Goal: Obtain resource: Obtain resource

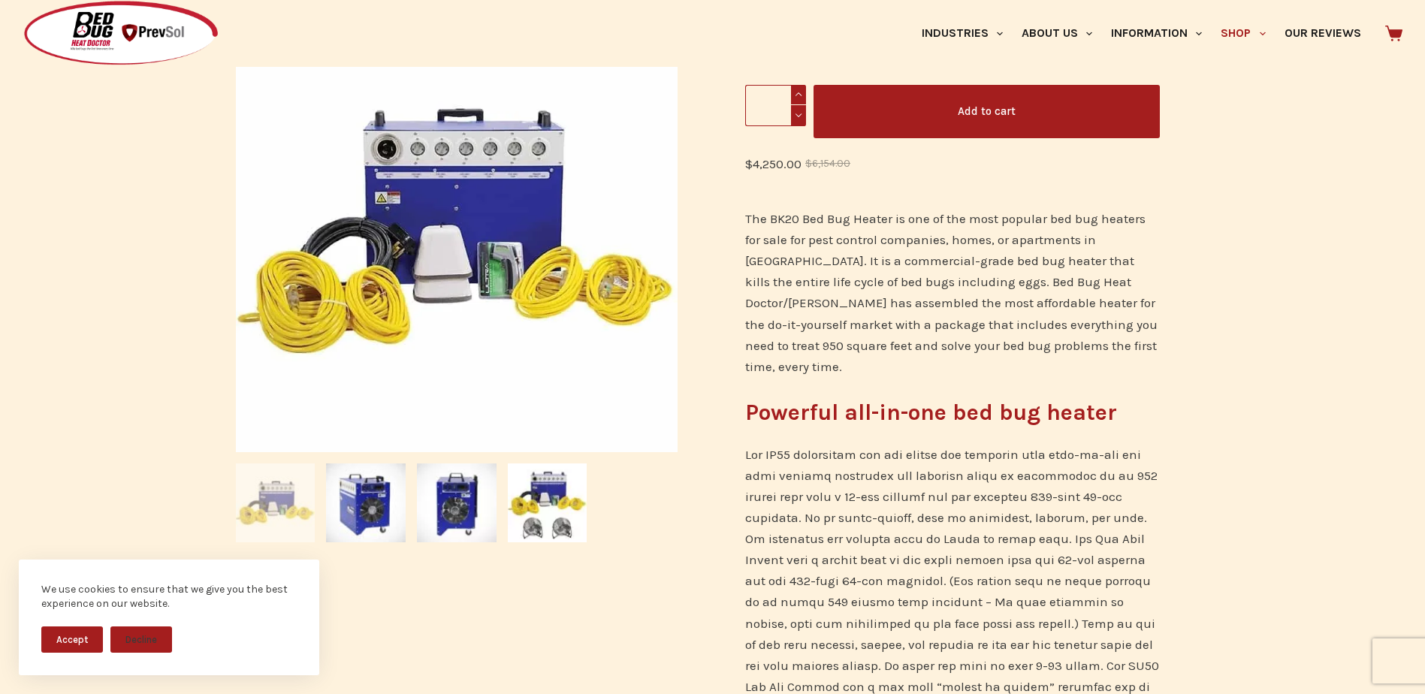
scroll to position [300, 0]
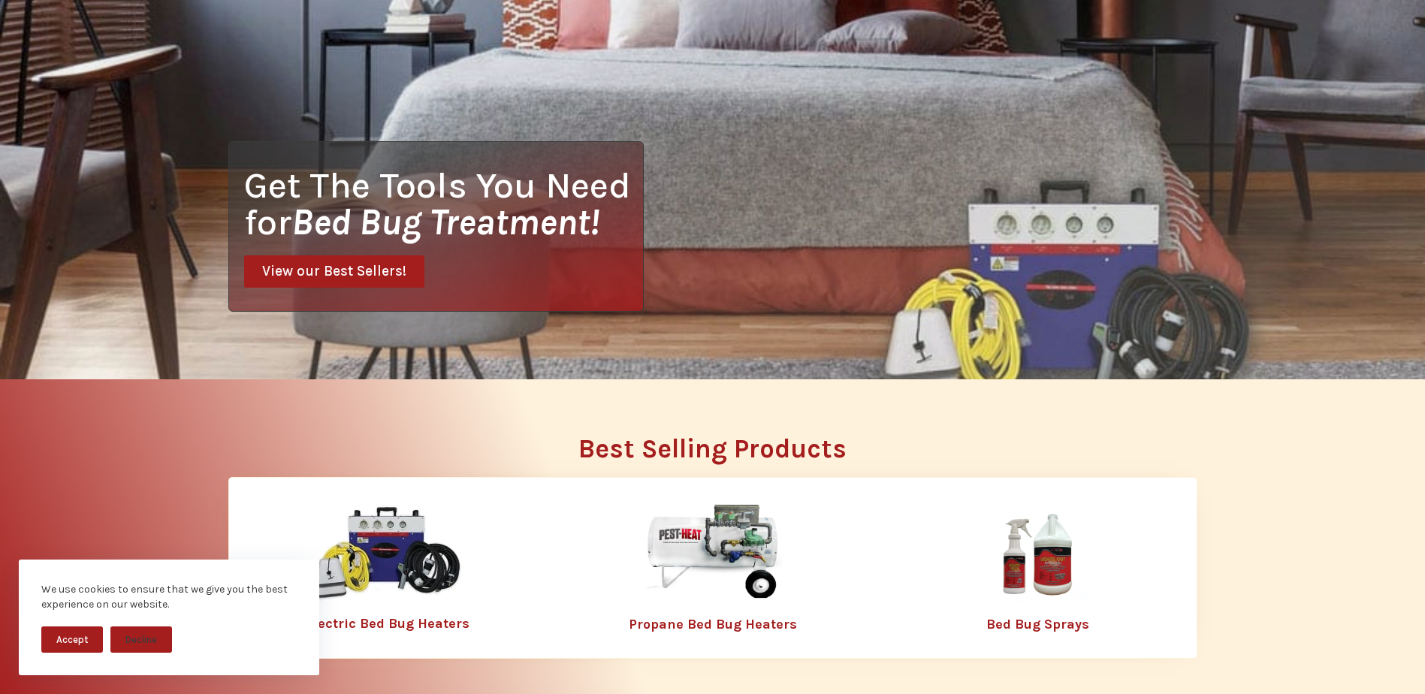
scroll to position [300, 0]
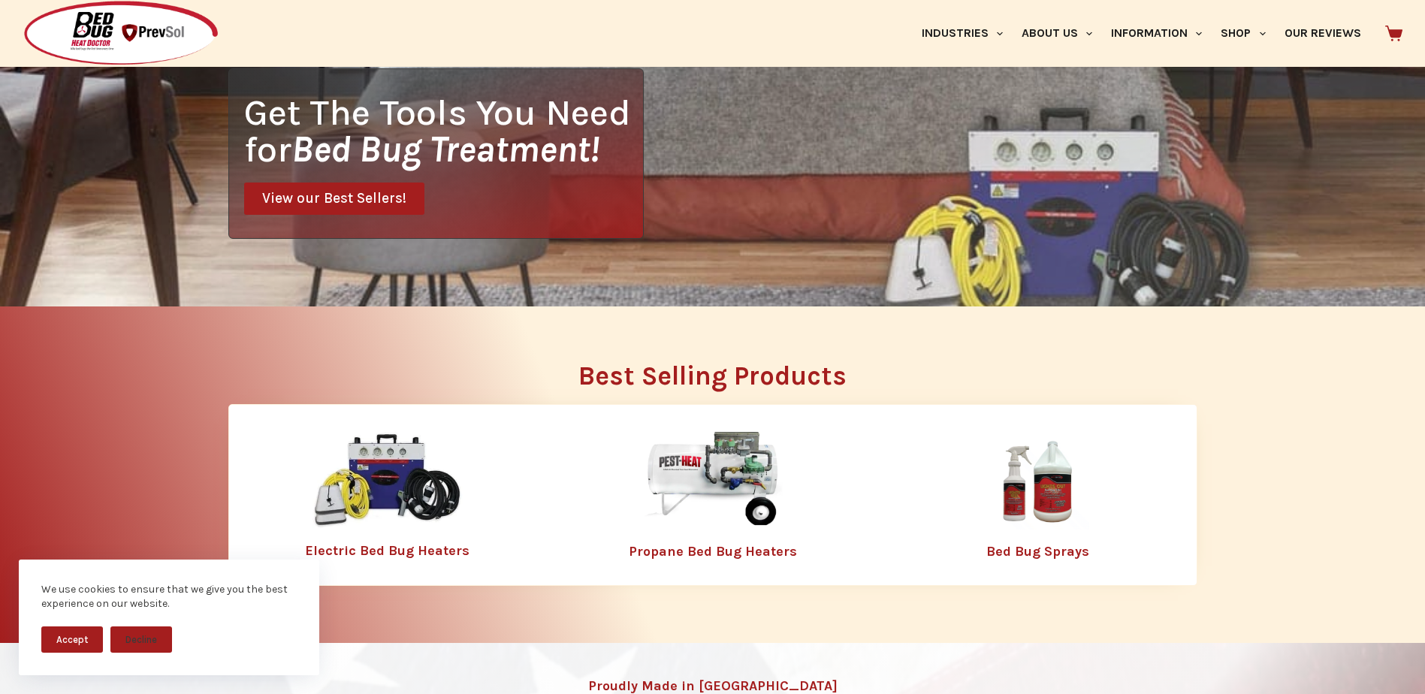
click at [436, 553] on link "Electric Bed Bug Heaters" at bounding box center [387, 550] width 165 height 17
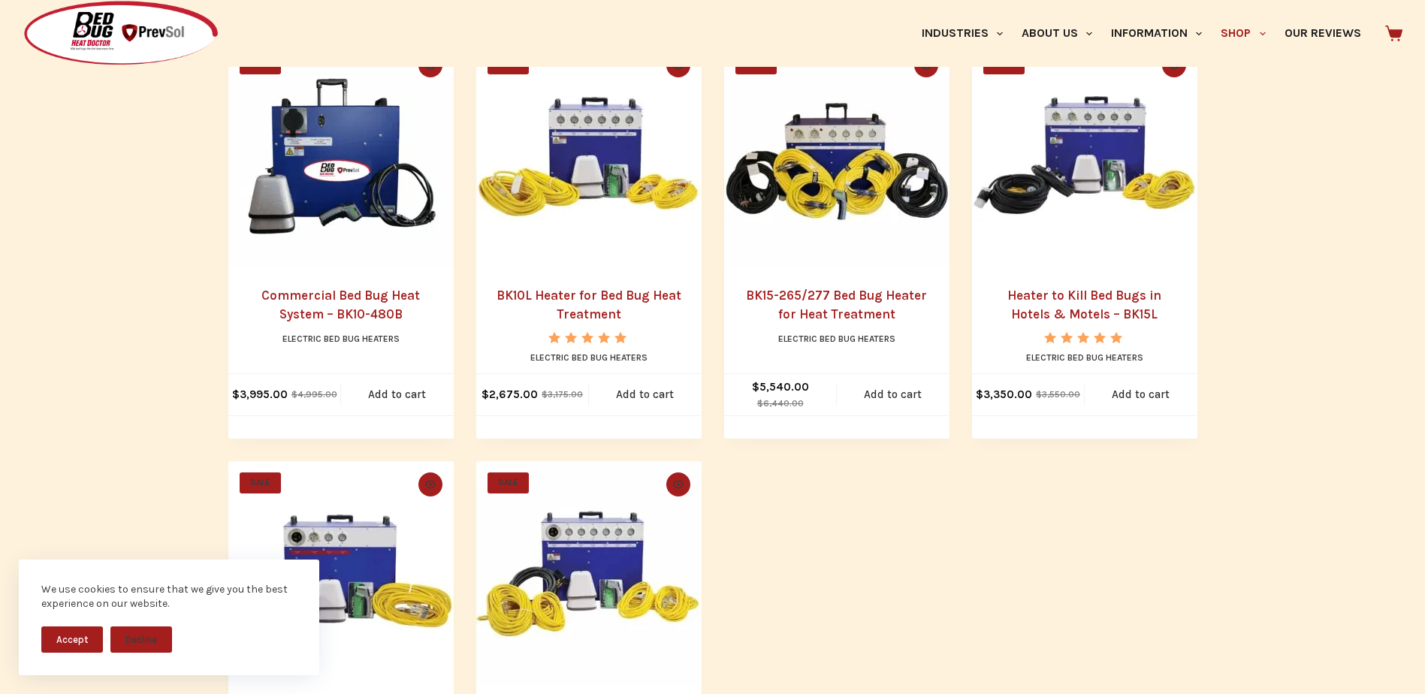
scroll to position [826, 0]
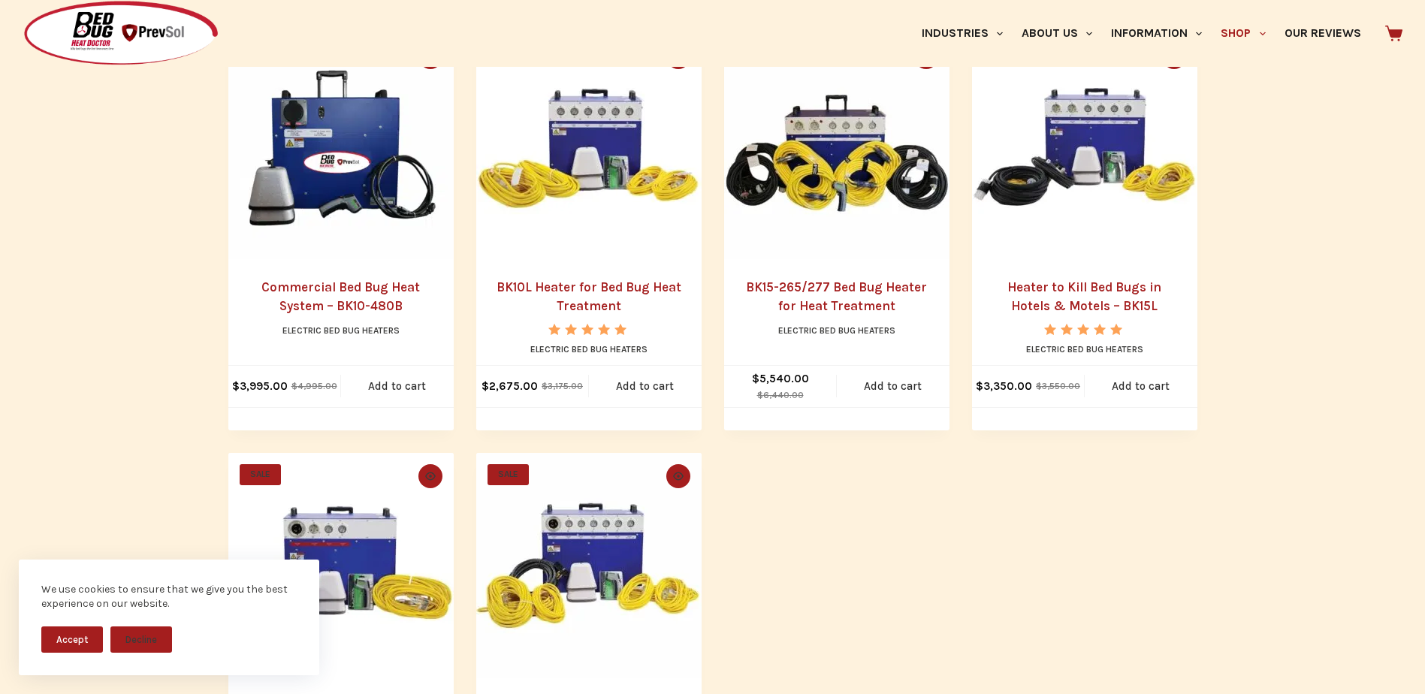
click at [864, 285] on link "BK15-265/277 Bed Bug Heater for Heat Treatment" at bounding box center [836, 296] width 181 height 35
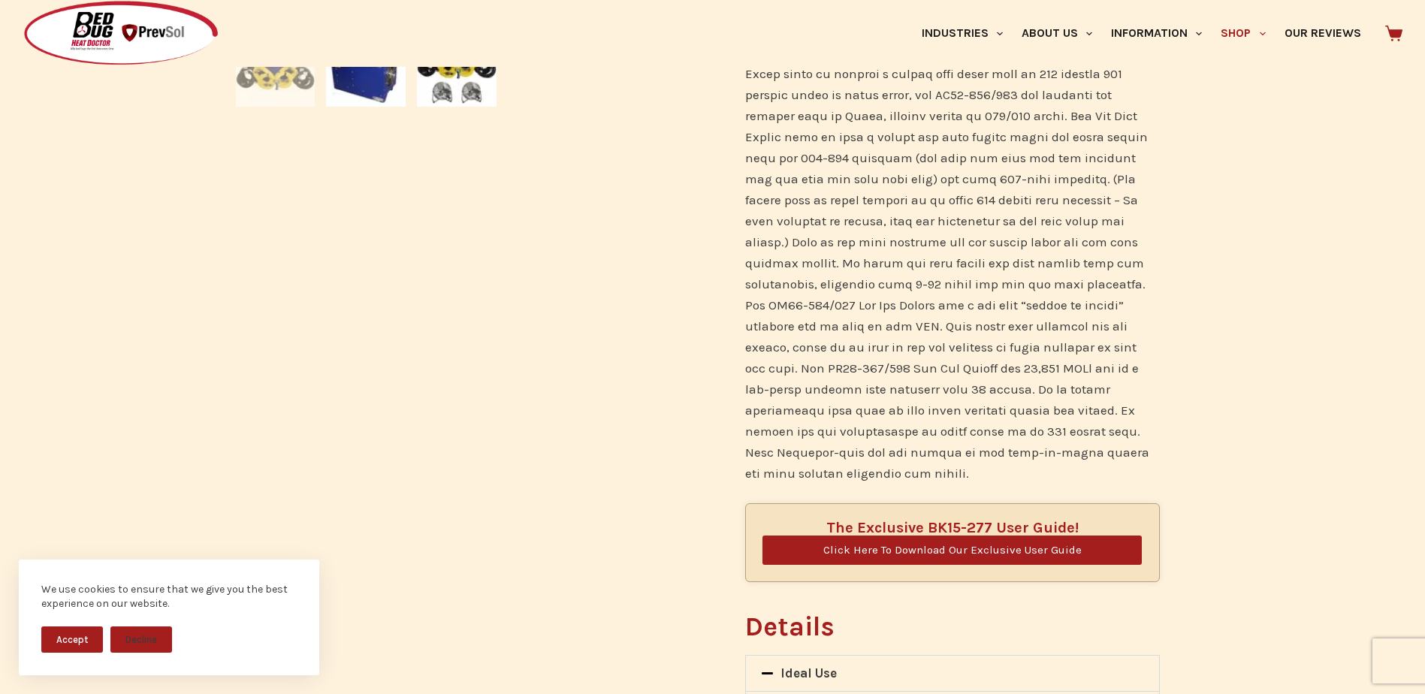
scroll to position [751, 0]
click at [927, 543] on span "Click Here To Download Our Exclusive User Guide" at bounding box center [952, 548] width 258 height 11
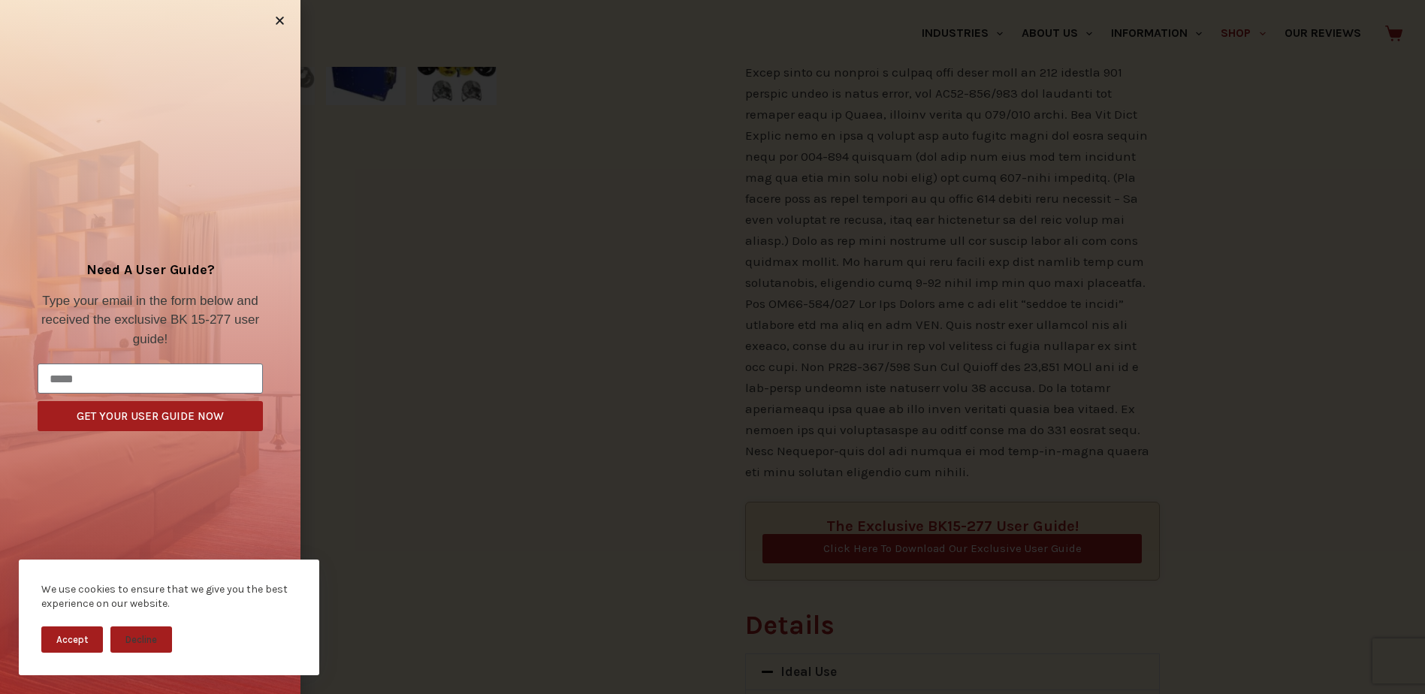
click at [131, 361] on div "Need A User Guide? Type your email in the form below and received the exclusive…" at bounding box center [150, 347] width 240 height 184
click at [135, 379] on input "Email" at bounding box center [150, 379] width 225 height 30
click at [38, 401] on button "GET YOUR USER GUIDE NOW" at bounding box center [150, 416] width 225 height 30
type input "**********"
click at [168, 417] on span "GET YOUR USER GUIDE NOW" at bounding box center [150, 416] width 147 height 11
